Goal: Information Seeking & Learning: Check status

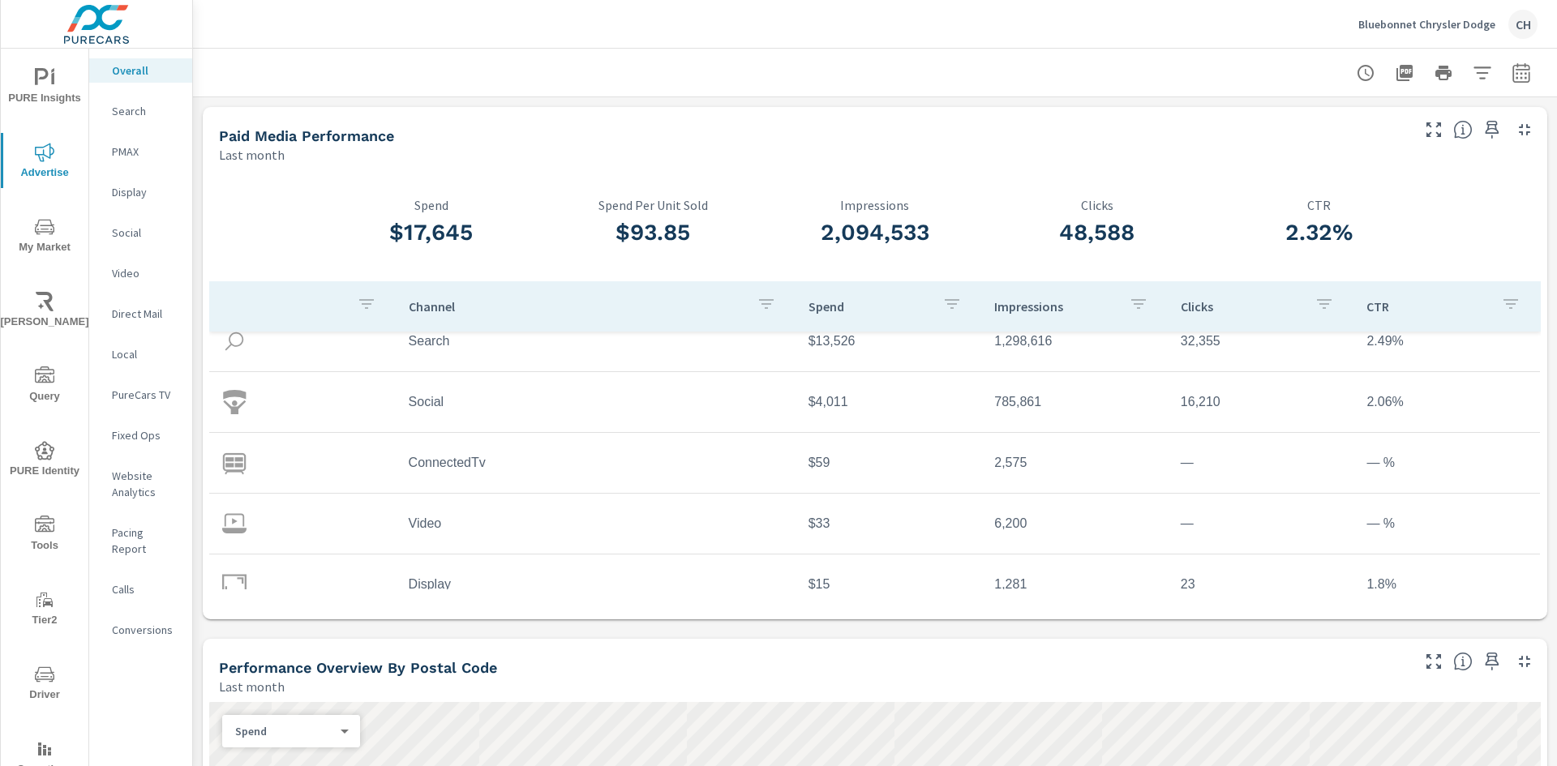
scroll to position [109, 0]
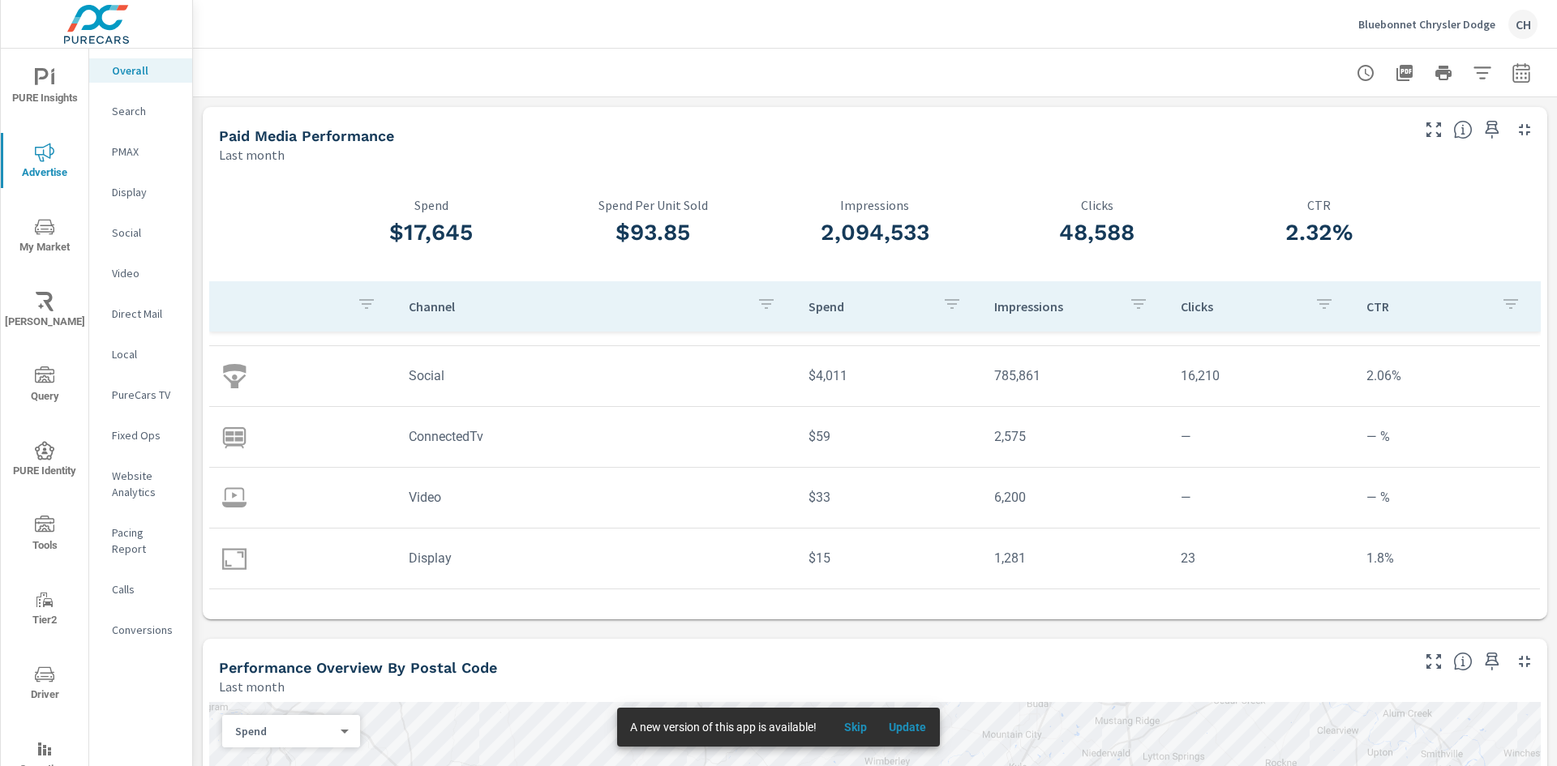
scroll to position [1, 0]
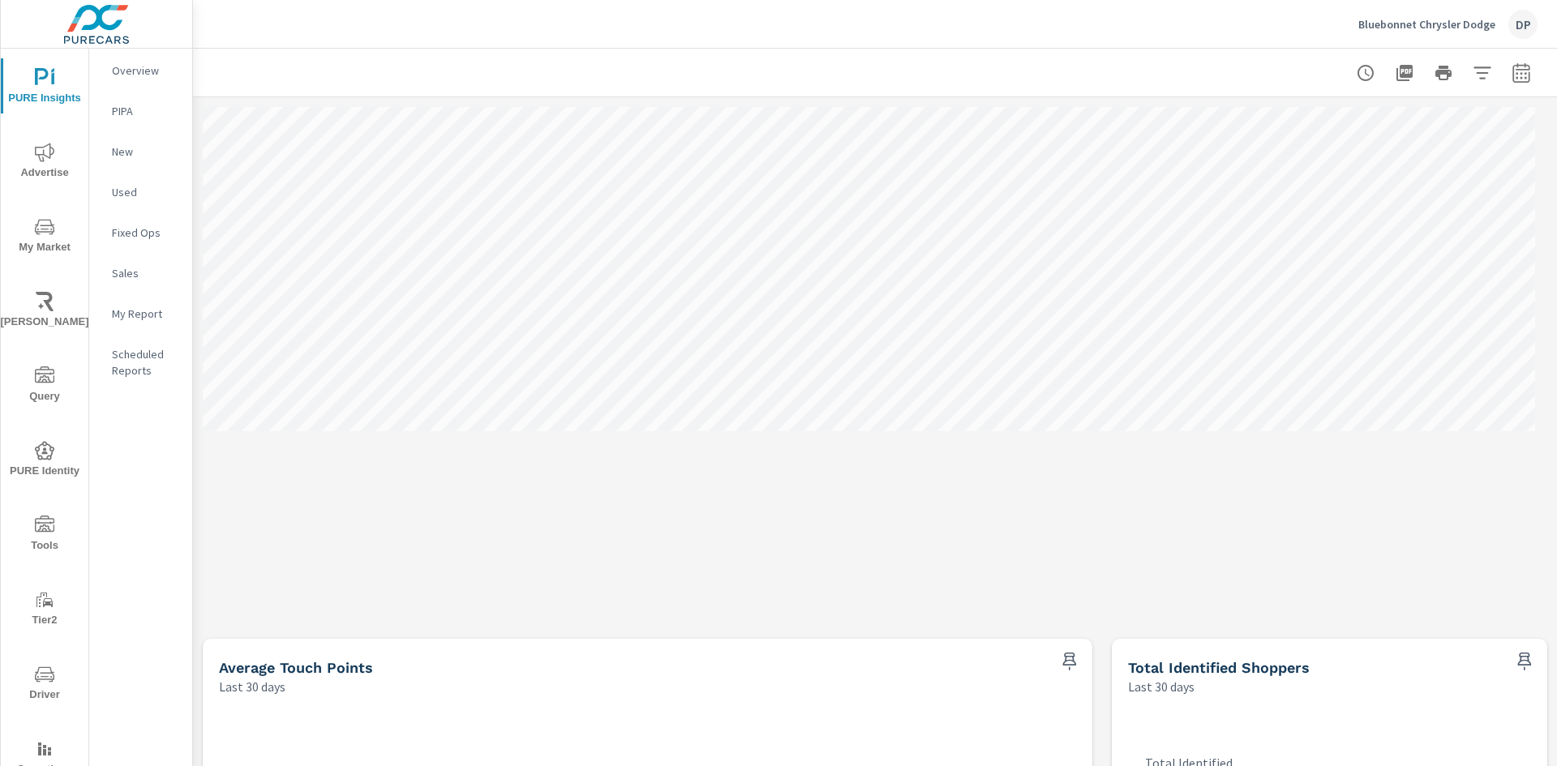
click at [1255, 92] on div at bounding box center [874, 73] width 1325 height 48
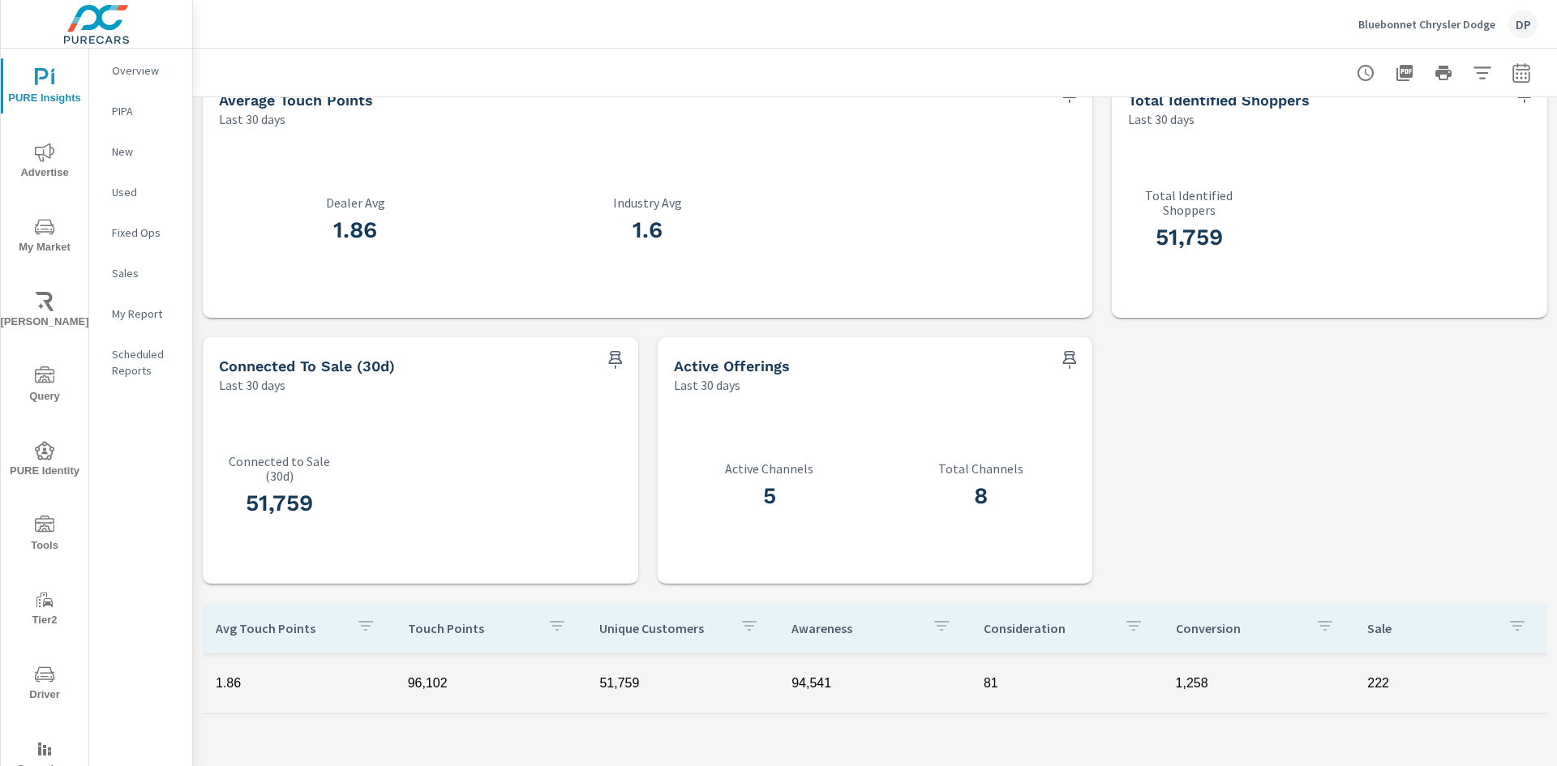
scroll to position [649, 0]
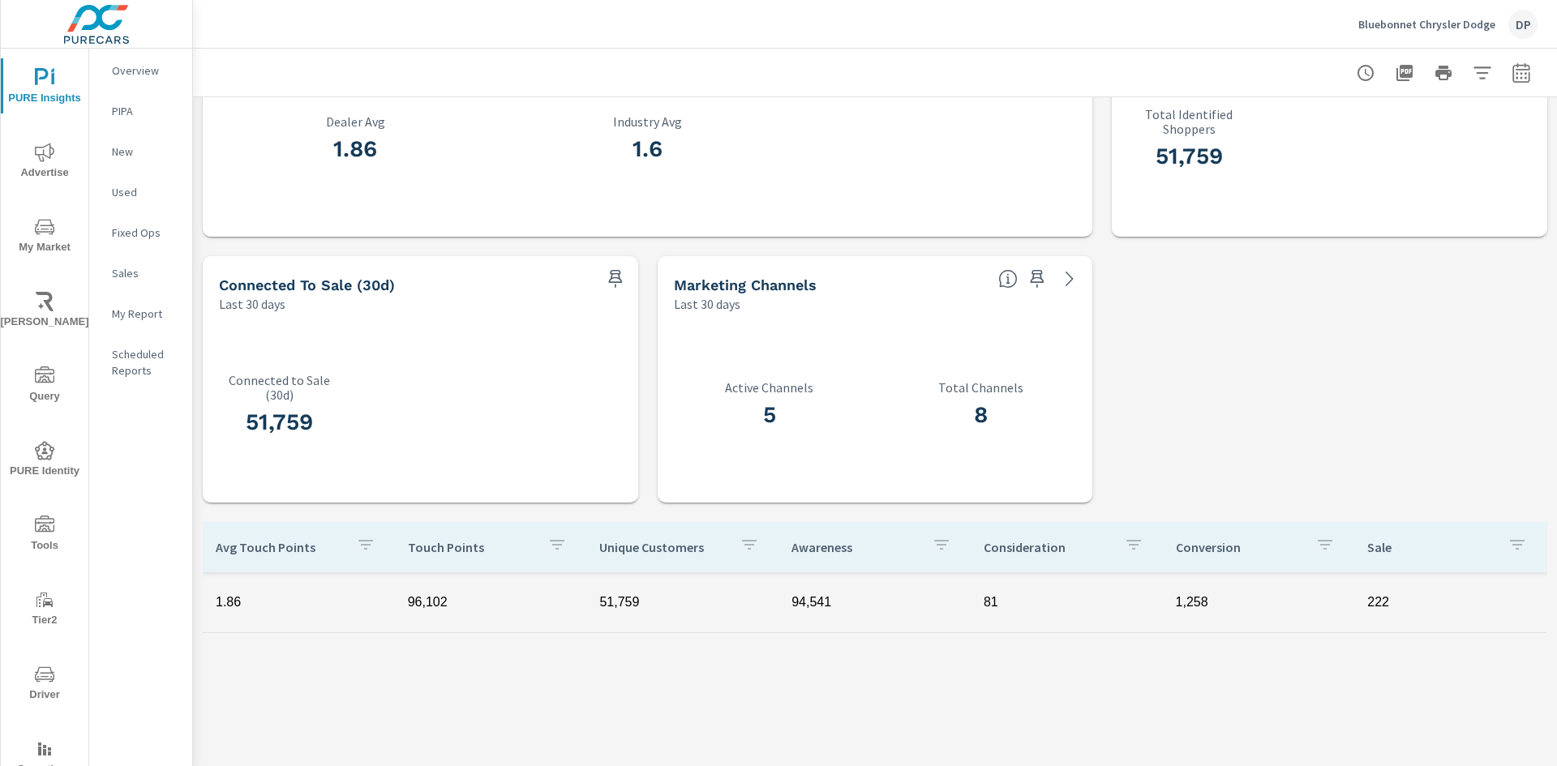
click at [782, 334] on div "5 Active Channels" at bounding box center [769, 407] width 191 height 157
click at [1060, 277] on icon at bounding box center [1069, 278] width 19 height 19
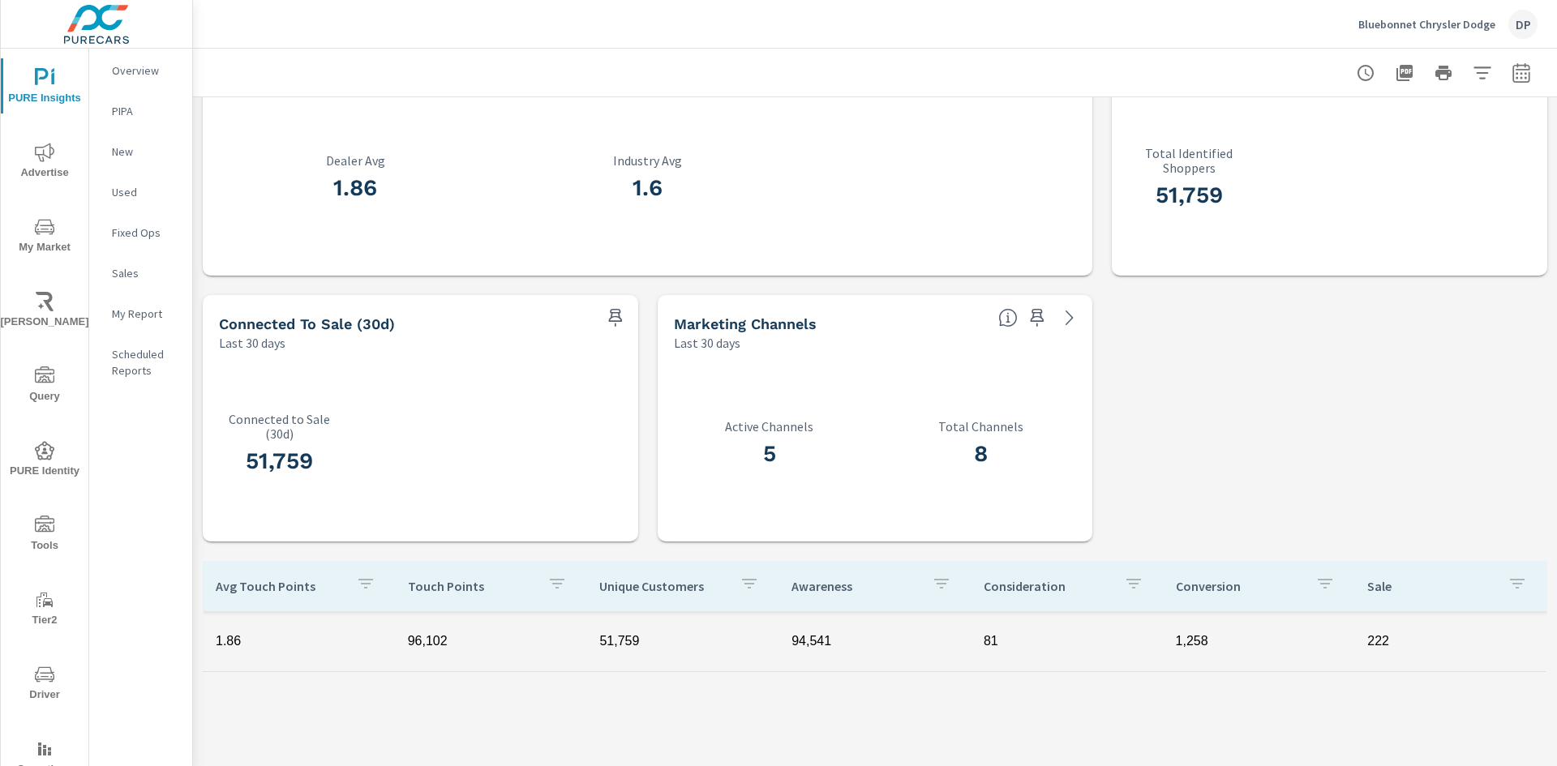
scroll to position [649, 0]
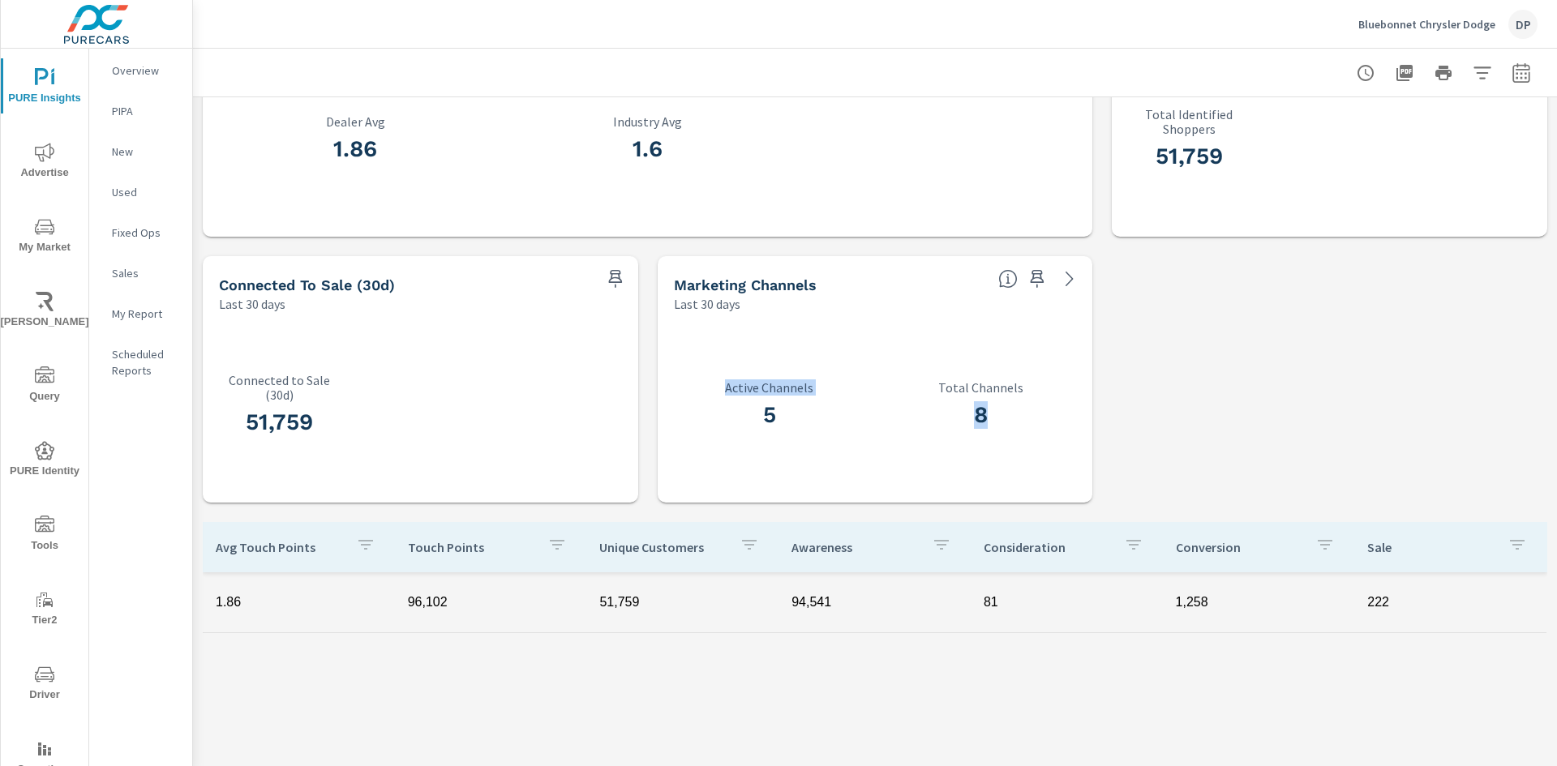
drag, startPoint x: 715, startPoint y: 393, endPoint x: 1018, endPoint y: 424, distance: 304.2
click at [1019, 424] on div "5 Active Channels 8 Total Channels" at bounding box center [875, 408] width 423 height 177
click at [1017, 424] on h3 "8" at bounding box center [980, 415] width 191 height 28
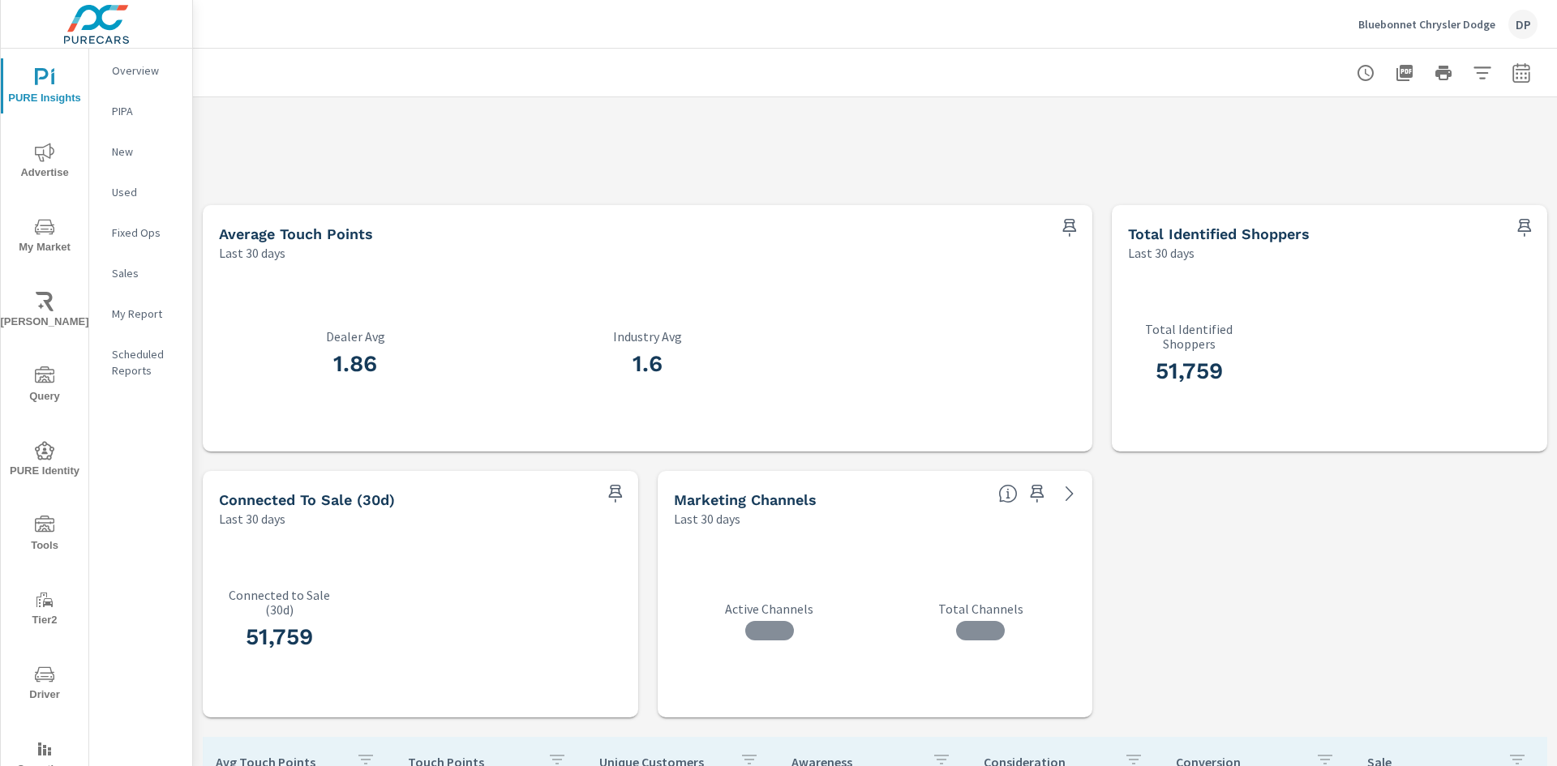
scroll to position [568, 0]
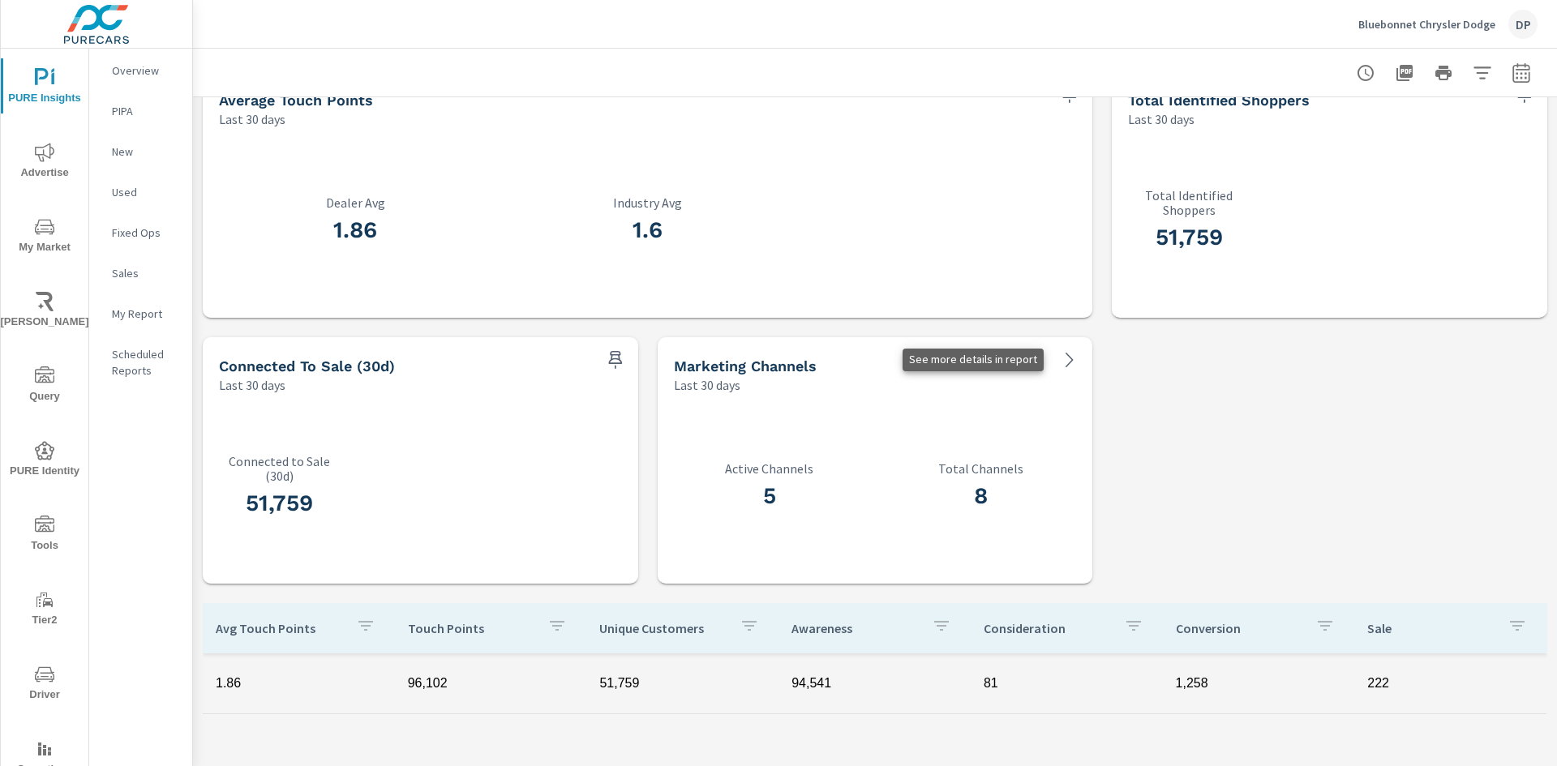
click at [1066, 356] on icon at bounding box center [1069, 360] width 7 height 15
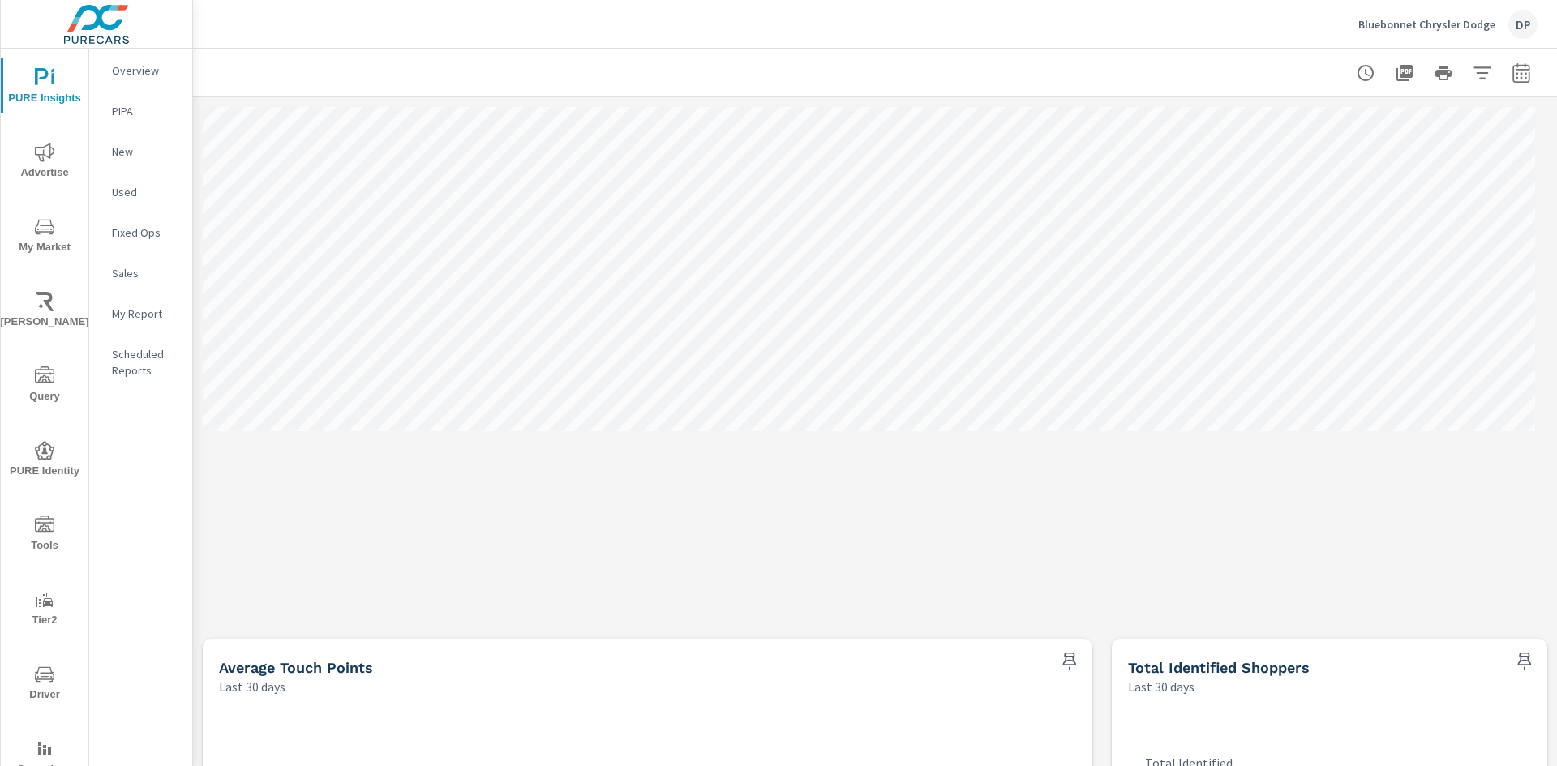
scroll to position [406, 0]
